Goal: Transaction & Acquisition: Subscribe to service/newsletter

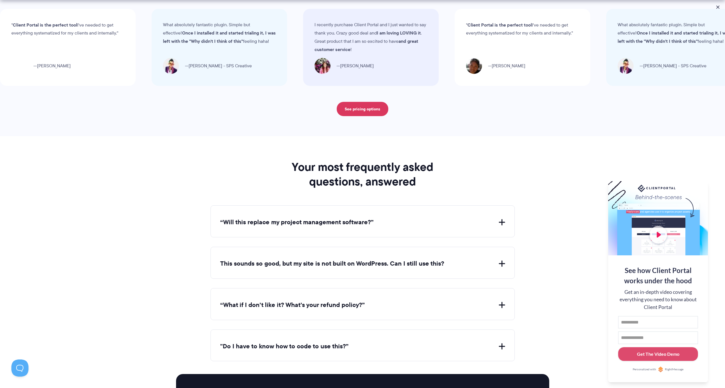
scroll to position [1988, 0]
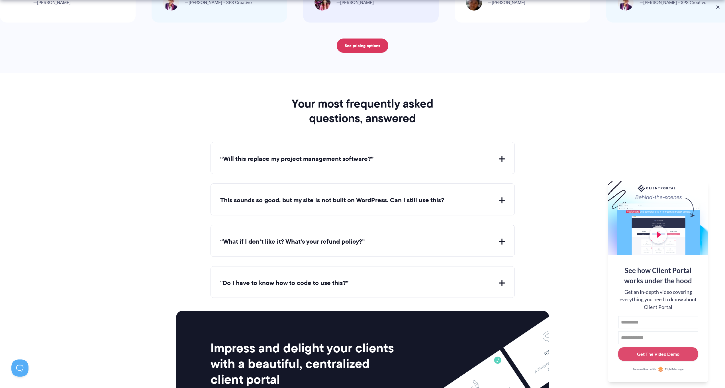
click at [499, 199] on div "This sounds so good, but my site is not built on WordPress. Can I still use thi…" at bounding box center [363, 199] width 304 height 32
click at [500, 196] on button "This sounds so good, but my site is not built on WordPress. Can I still use thi…" at bounding box center [362, 200] width 285 height 9
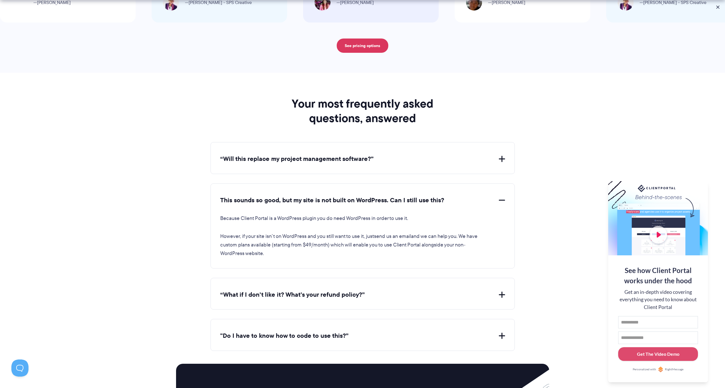
click at [502, 196] on button "This sounds so good, but my site is not built on WordPress. Can I still use thi…" at bounding box center [362, 200] width 285 height 9
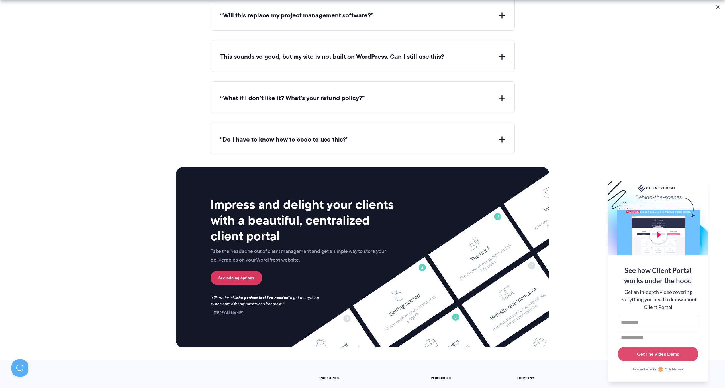
scroll to position [2215, 0]
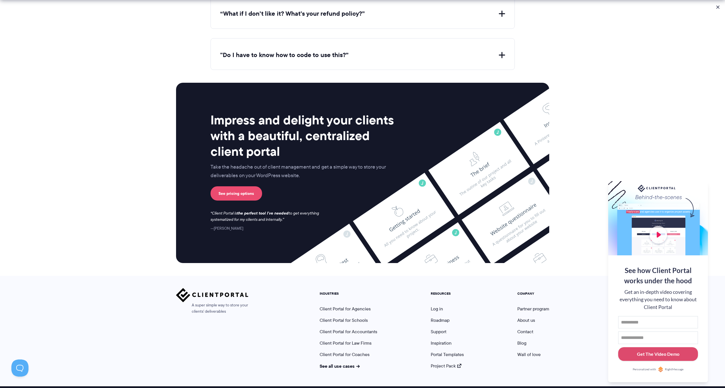
click at [242, 186] on link "See pricing options" at bounding box center [237, 193] width 52 height 14
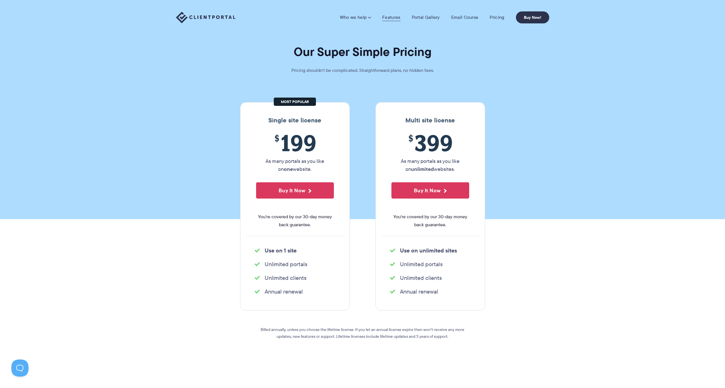
click at [389, 17] on link "Features" at bounding box center [391, 18] width 18 height 6
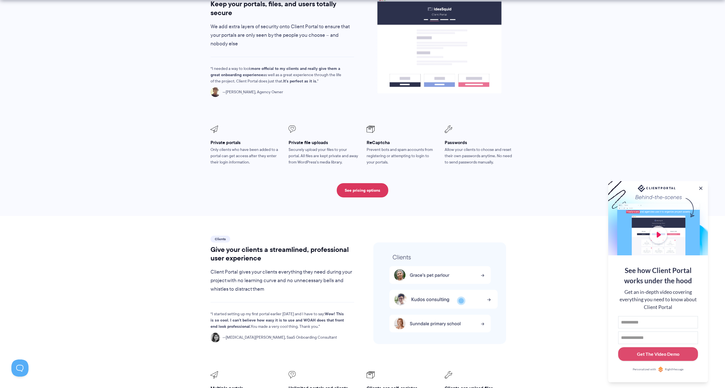
scroll to position [1091, 0]
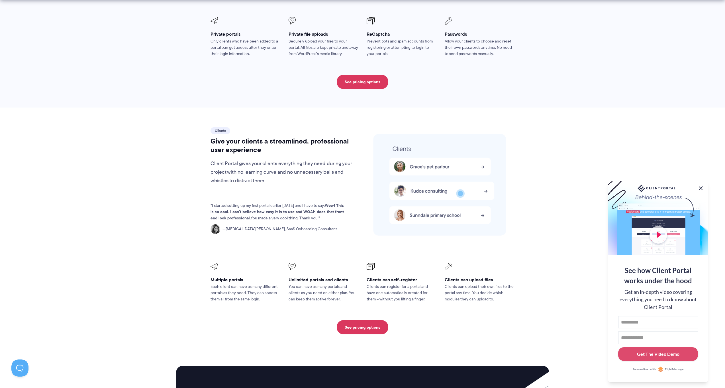
click at [699, 187] on button at bounding box center [701, 188] width 7 height 7
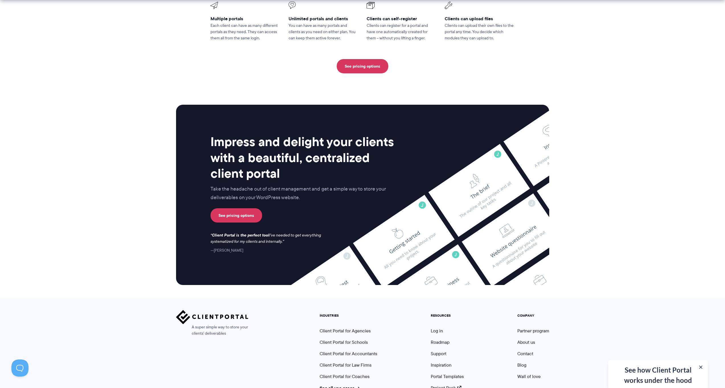
scroll to position [1380, 0]
